Goal: Find specific page/section: Find specific page/section

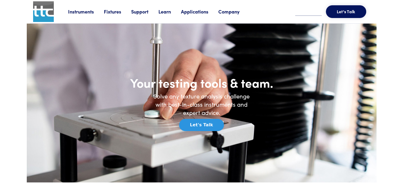
drag, startPoint x: 0, startPoint y: 0, endPoint x: 227, endPoint y: 12, distance: 227.7
click at [227, 12] on link "Company" at bounding box center [233, 11] width 31 height 7
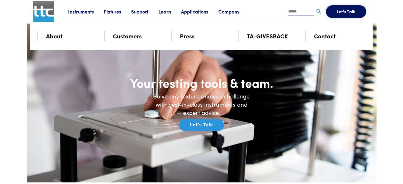
click at [46, 34] on link "About" at bounding box center [54, 35] width 16 height 9
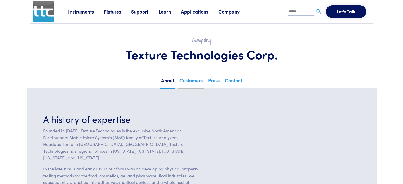
click at [186, 81] on link "Customers" at bounding box center [190, 82] width 25 height 13
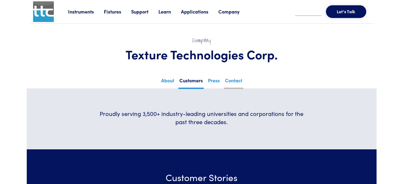
click at [241, 81] on link "Contact" at bounding box center [233, 82] width 19 height 13
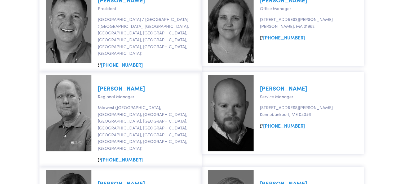
scroll to position [265, 0]
